Goal: Check status: Check status

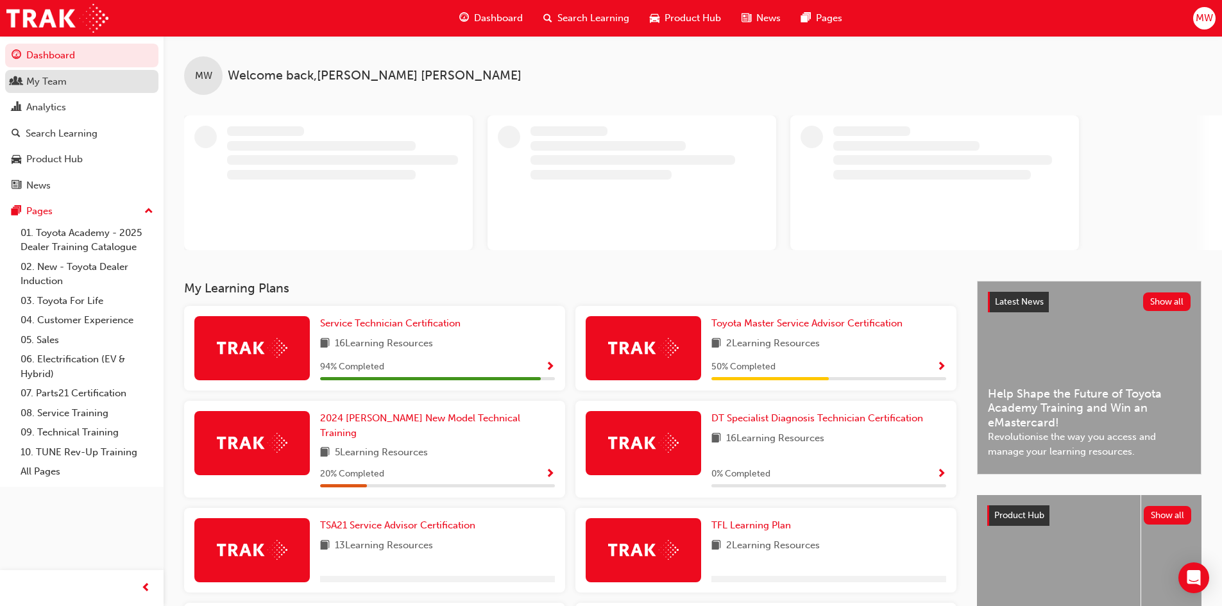
click at [49, 80] on div "My Team" at bounding box center [46, 81] width 40 height 15
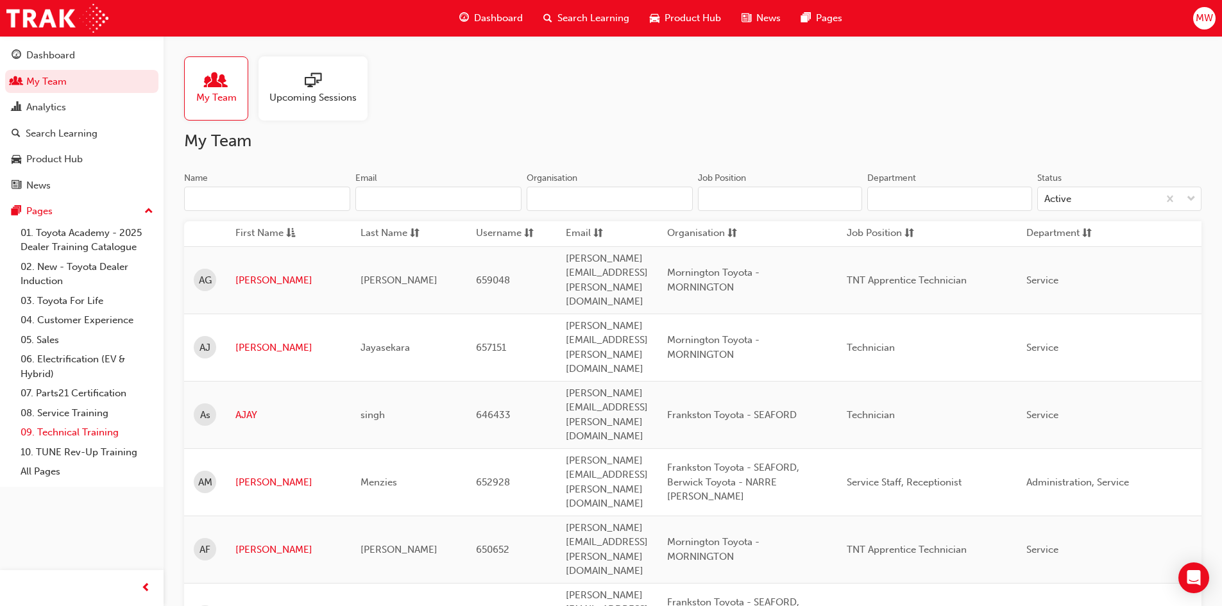
click at [88, 432] on link "09. Technical Training" at bounding box center [86, 433] width 143 height 20
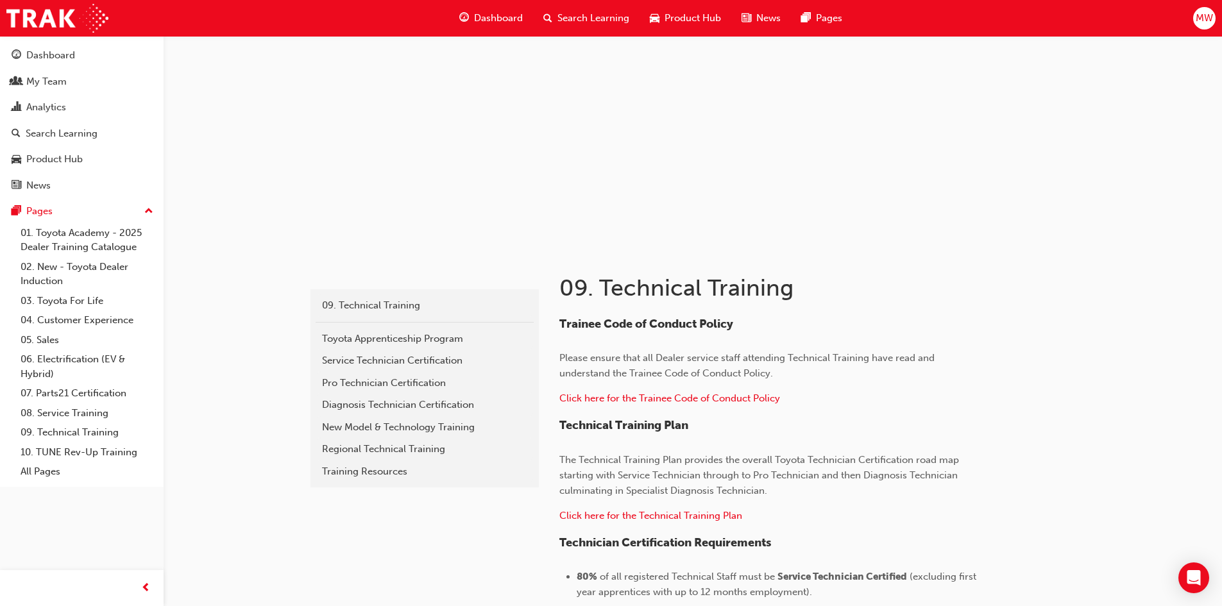
scroll to position [64, 0]
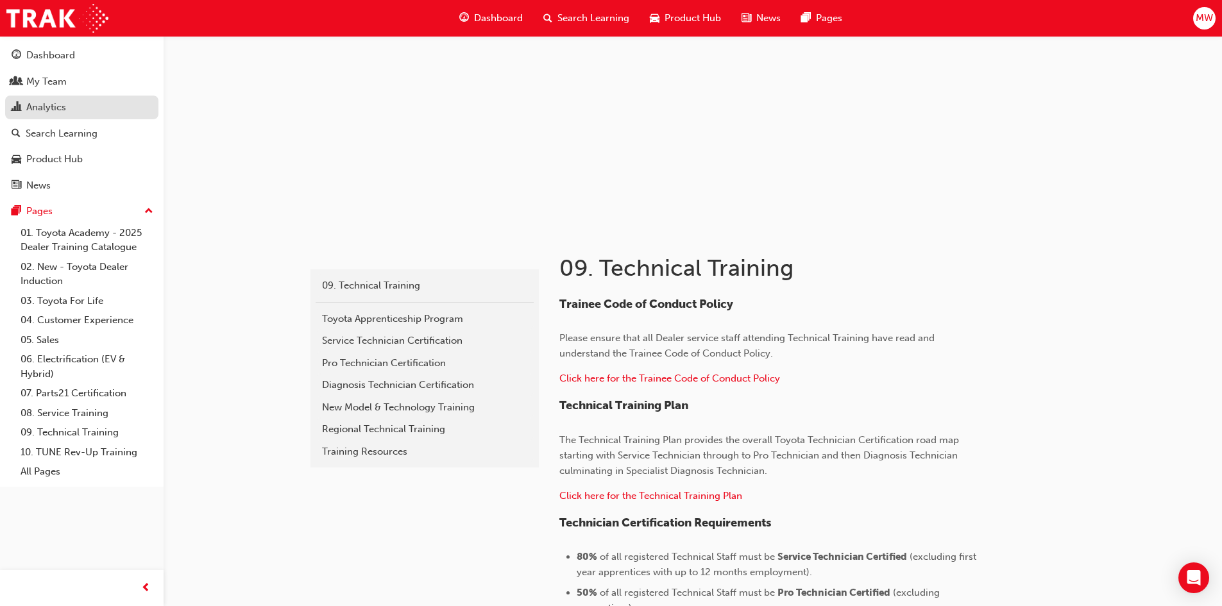
click at [49, 105] on div "Analytics" at bounding box center [46, 107] width 40 height 15
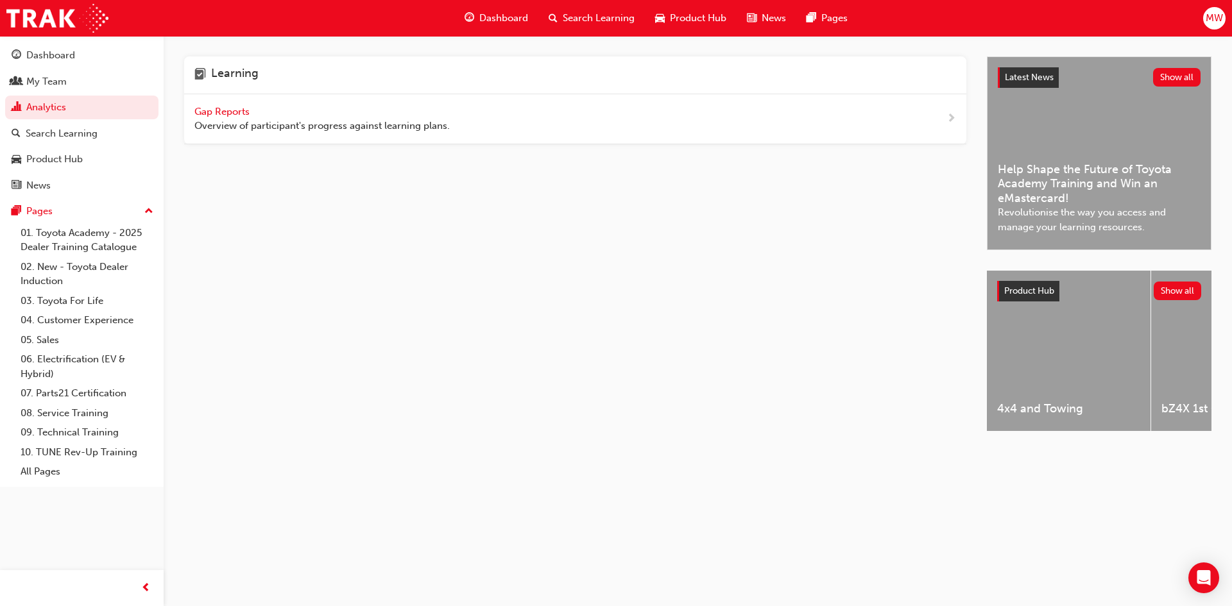
click at [225, 109] on span "Gap Reports" at bounding box center [223, 112] width 58 height 12
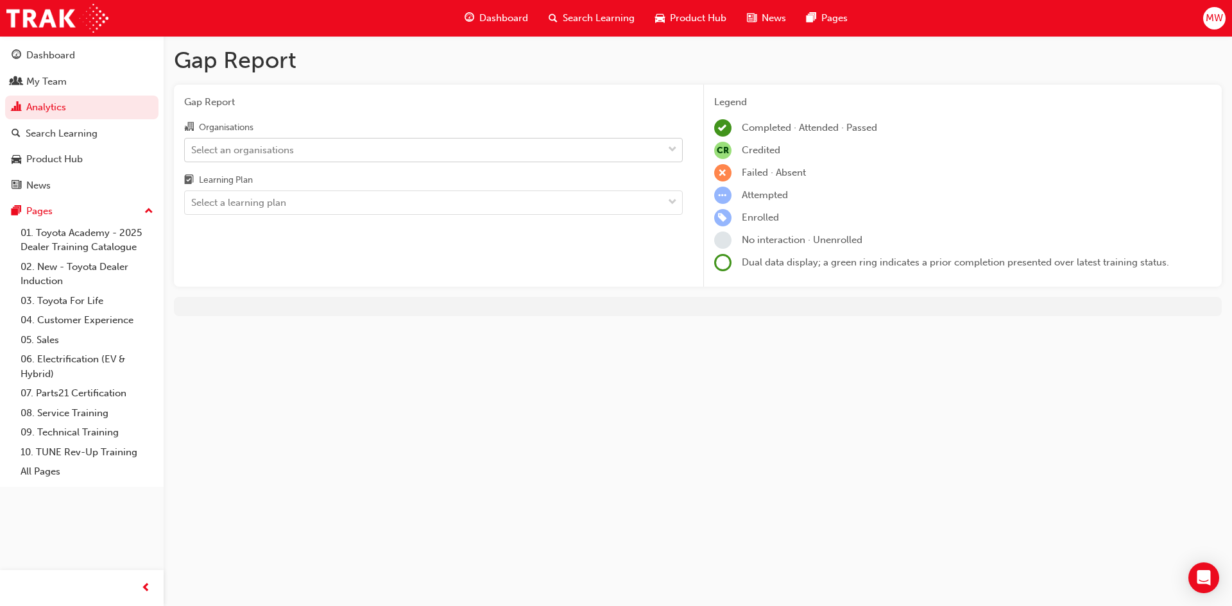
click at [308, 149] on div "Select an organisations" at bounding box center [424, 150] width 478 height 22
click at [193, 149] on input "Organisations Select an organisations" at bounding box center [191, 149] width 1 height 11
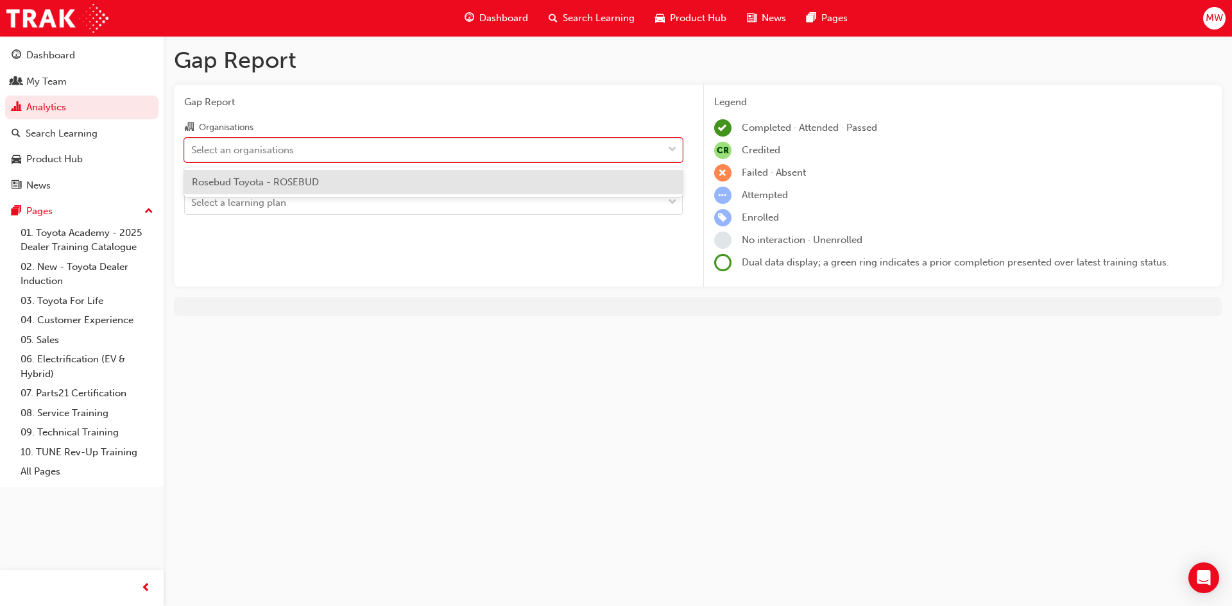
click at [307, 181] on span "Rosebud Toyota - ROSEBUD" at bounding box center [255, 182] width 127 height 12
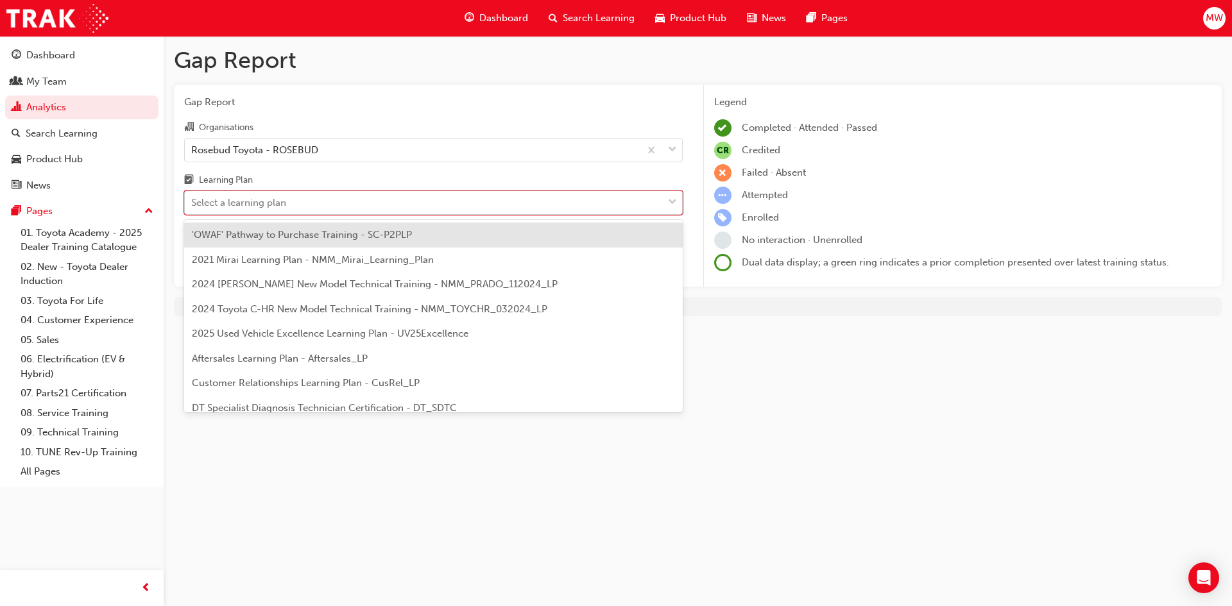
click at [313, 204] on div "Select a learning plan" at bounding box center [424, 203] width 478 height 22
click at [193, 204] on input "Learning Plan option 'OWAF' Pathway to Purchase Training - SC-P2PLP focused, 1 …" at bounding box center [191, 202] width 1 height 11
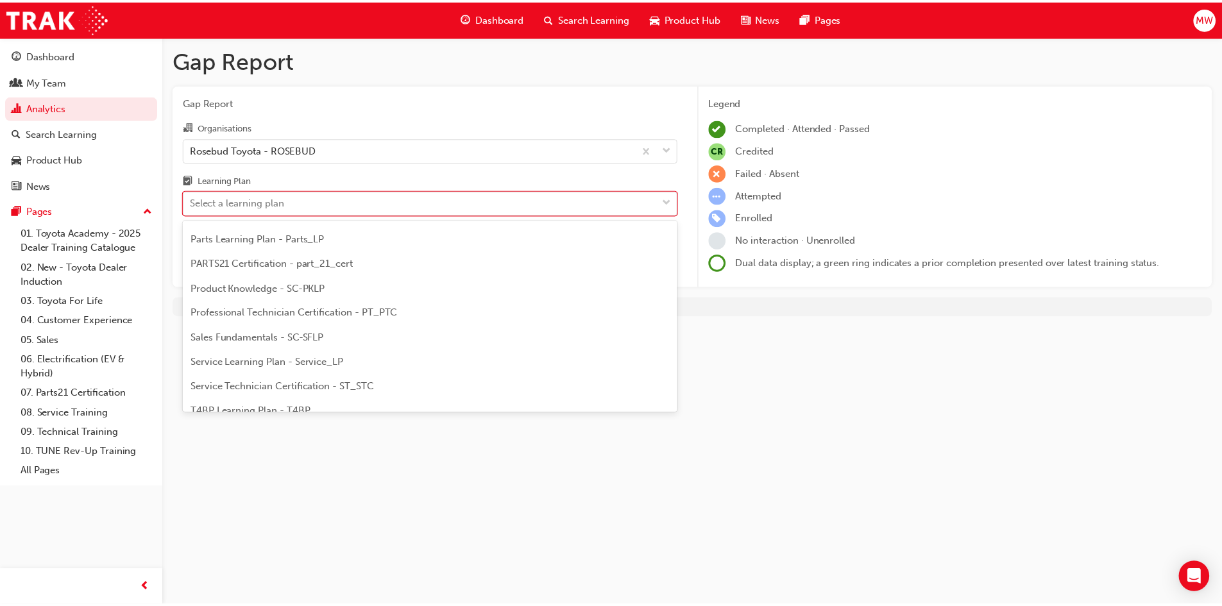
scroll to position [385, 0]
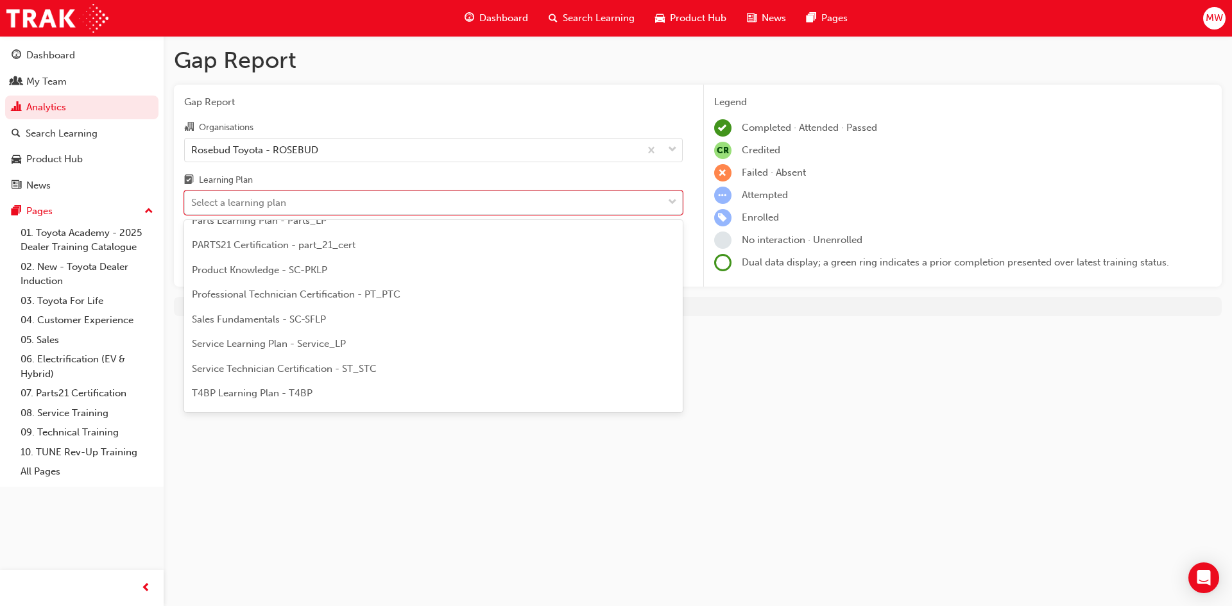
click at [328, 372] on span "Service Technician Certification - ST_STC" at bounding box center [284, 369] width 185 height 12
